Goal: Transaction & Acquisition: Subscribe to service/newsletter

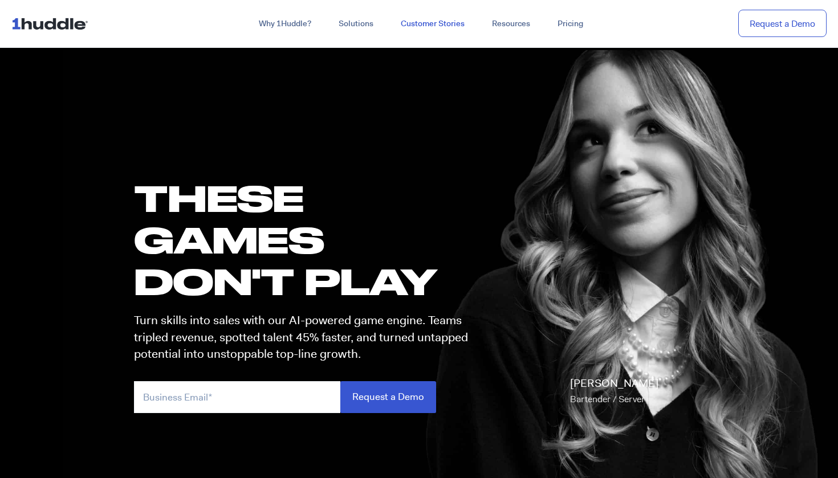
click at [423, 20] on link "Customer Stories" at bounding box center [432, 24] width 91 height 21
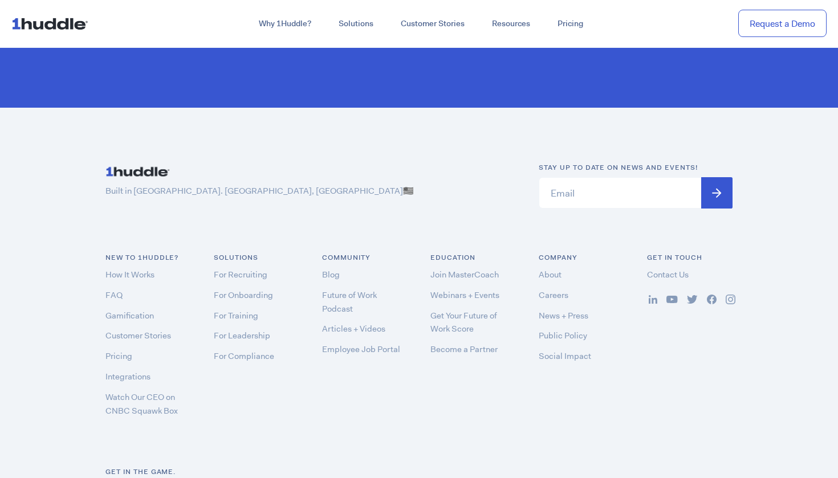
scroll to position [3396, 0]
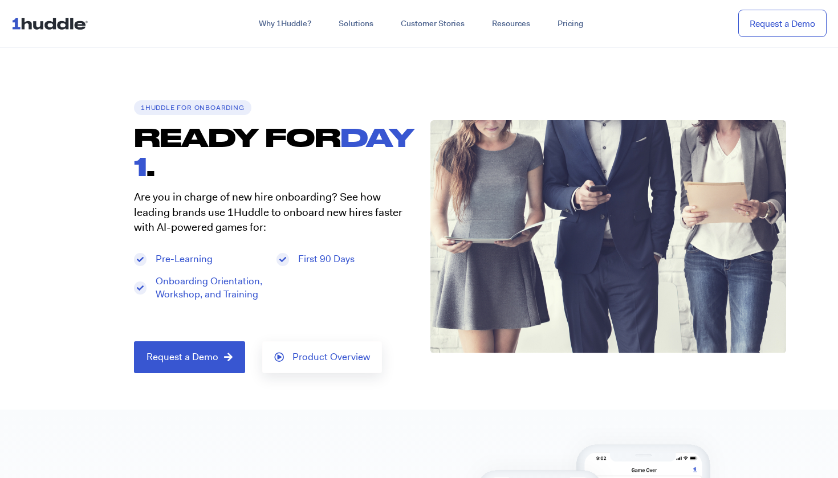
click at [224, 196] on p "Are you in charge of new hire onboarding? See how leading brands use 1Huddle to…" at bounding box center [271, 213] width 274 height 46
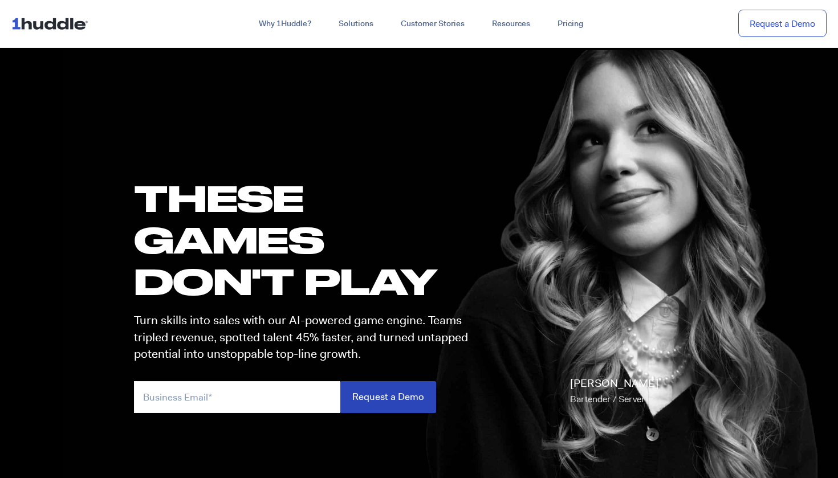
click at [364, 402] on input "Request a Demo" at bounding box center [388, 396] width 96 height 31
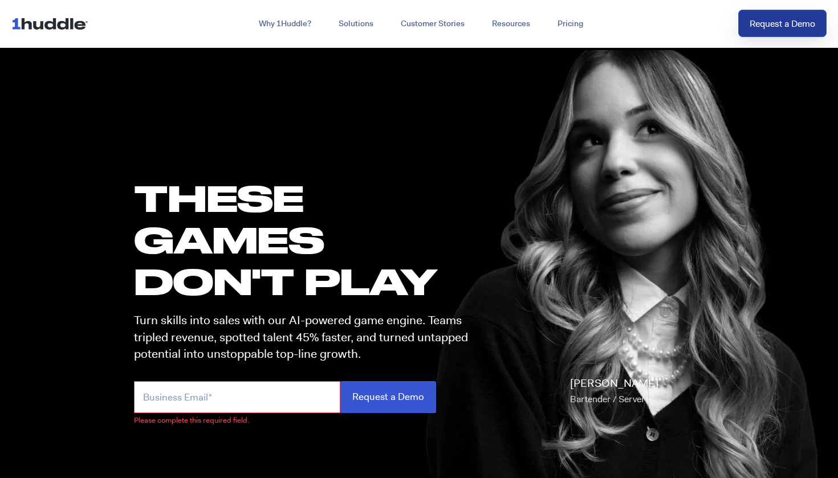
click at [767, 15] on link "Request a Demo" at bounding box center [782, 24] width 88 height 28
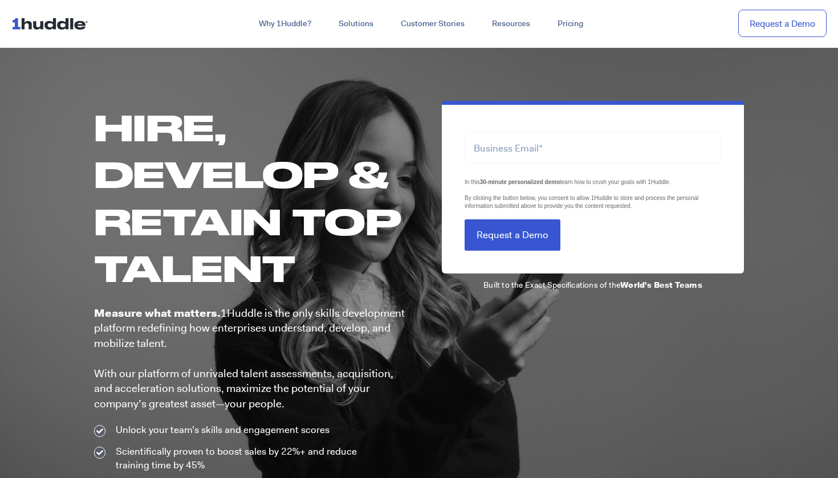
click at [95, 100] on div "Hire, Develop & Retain Top Talent" at bounding box center [250, 187] width 313 height 207
click at [72, 56] on div at bounding box center [419, 285] width 838 height 478
click at [70, 35] on link at bounding box center [52, 23] width 82 height 25
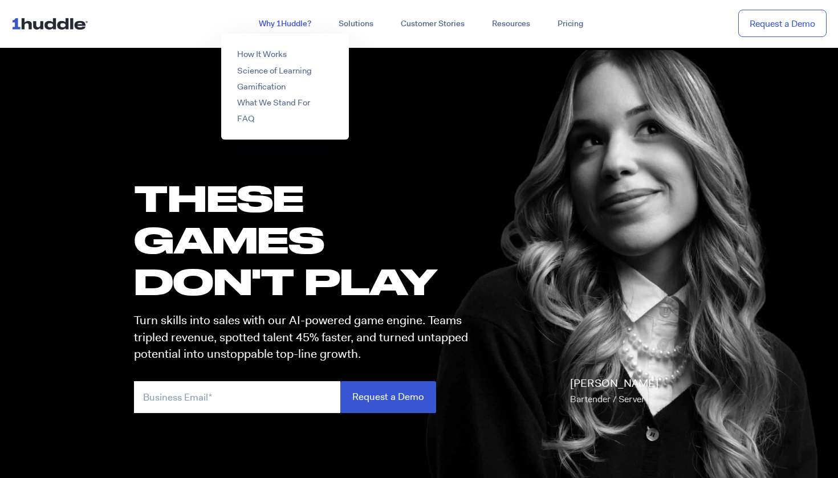
click at [272, 15] on link "Why 1Huddle?" at bounding box center [285, 24] width 80 height 21
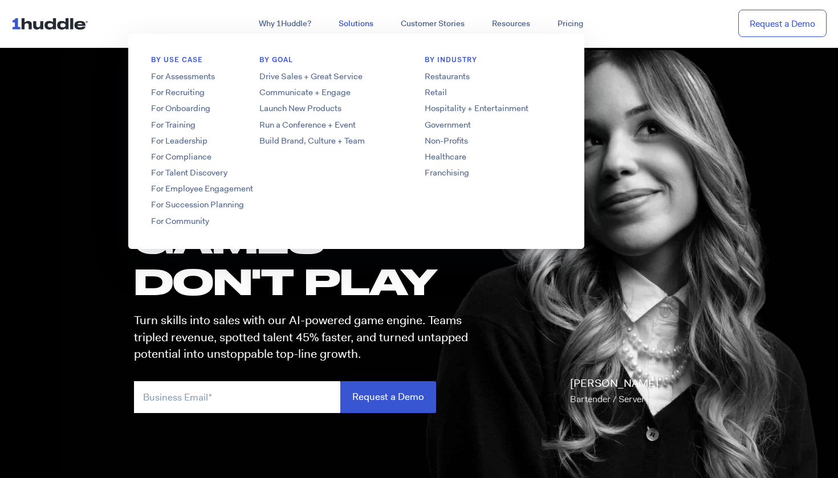
click at [362, 26] on link "Solutions" at bounding box center [356, 24] width 62 height 21
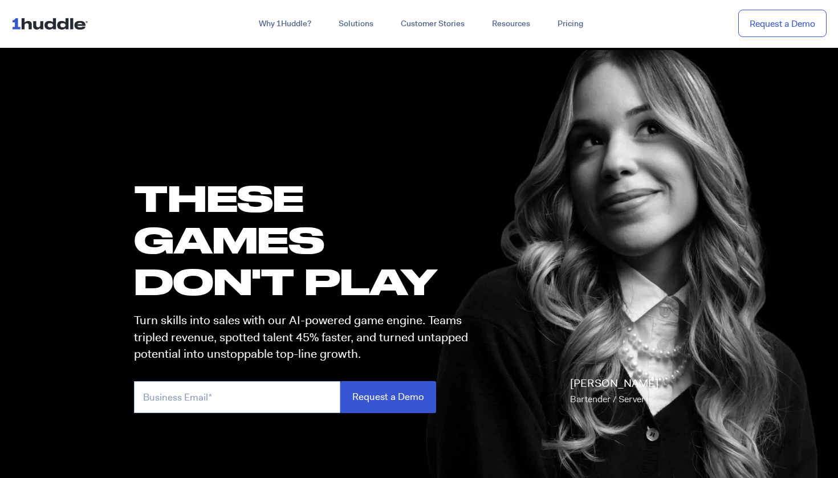
click at [184, 389] on input "email" at bounding box center [237, 396] width 206 height 31
type input "[EMAIL_ADDRESS][DOMAIN_NAME]"
click at [388, 396] on input "Request a Demo" at bounding box center [388, 396] width 96 height 31
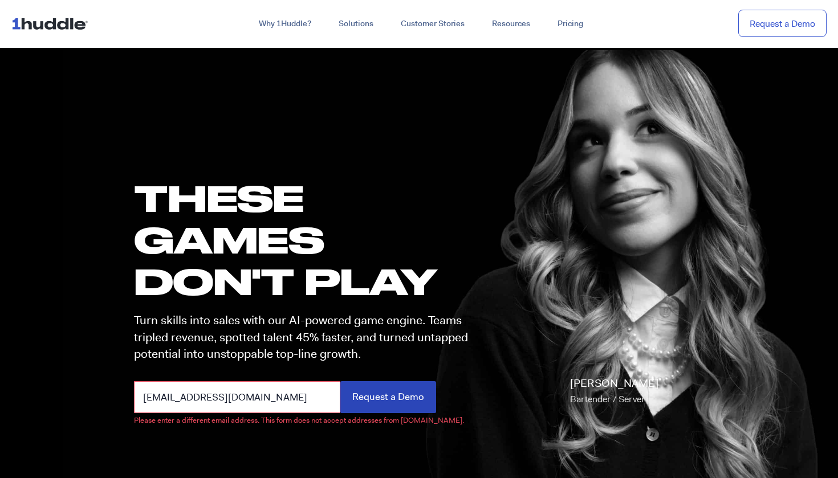
click at [401, 395] on input "Request a Demo" at bounding box center [388, 396] width 96 height 31
drag, startPoint x: 307, startPoint y: 388, endPoint x: 0, endPoint y: 385, distance: 306.6
click at [0, 386] on section "these GAMES DON'T PLAY Turn skills into sales with our AI-powered game engine. …" at bounding box center [419, 291] width 838 height 491
